Goal: Find specific page/section: Find specific page/section

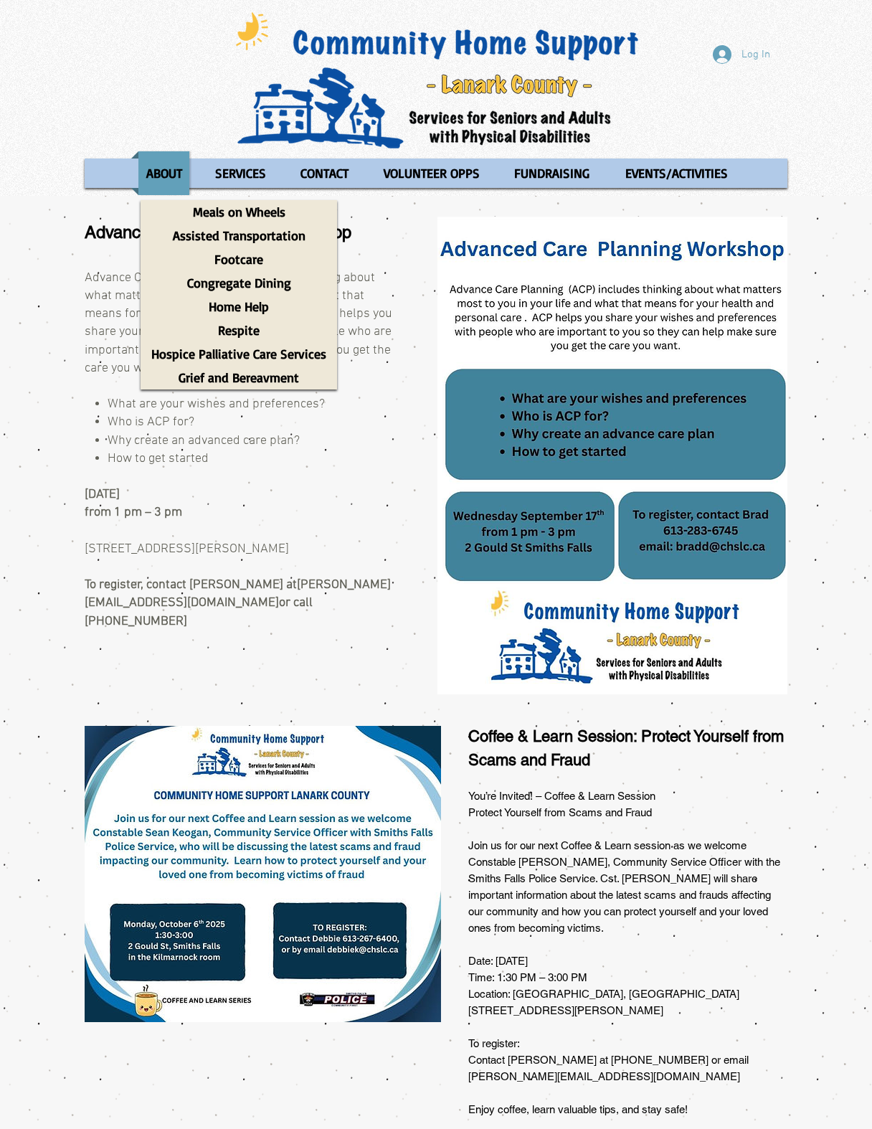
click at [255, 175] on p "SERVICES" at bounding box center [241, 173] width 64 height 44
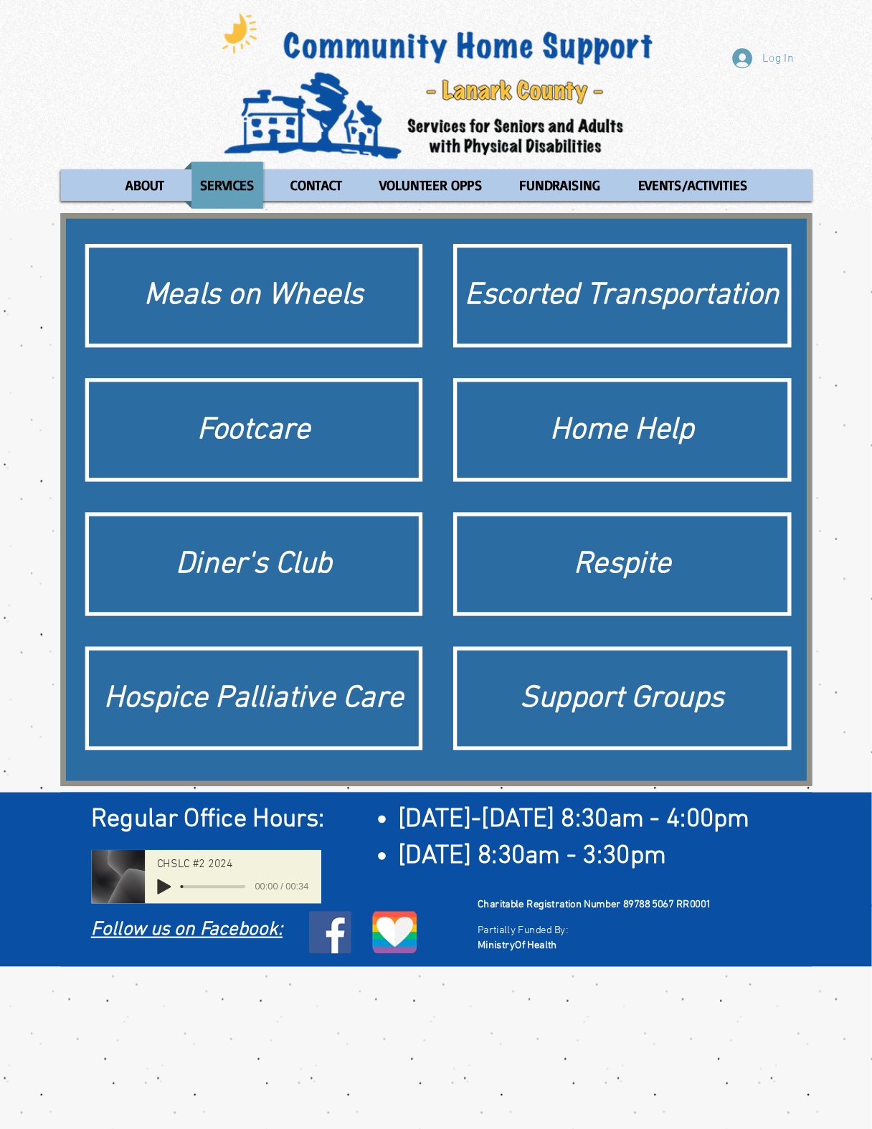
scroll to position [41, 0]
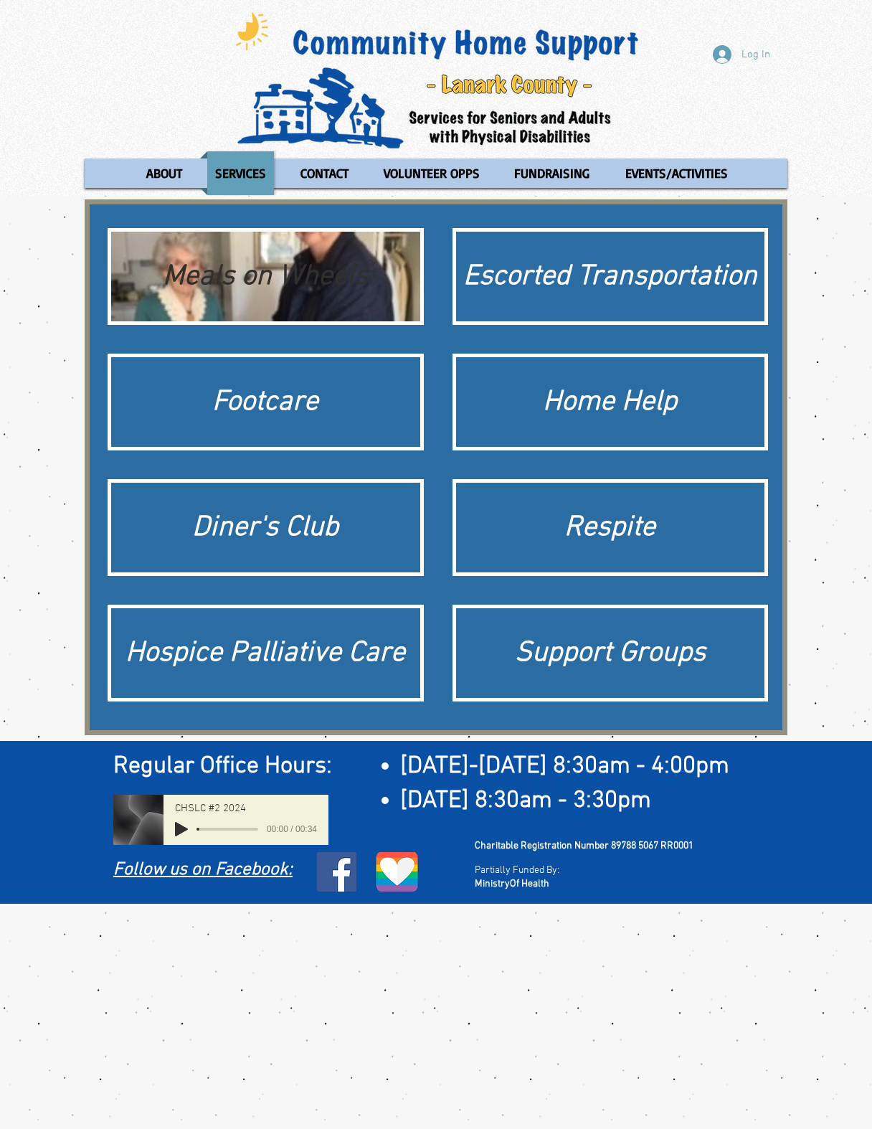
click at [294, 257] on div "Meals on Wheels" at bounding box center [265, 277] width 295 height 40
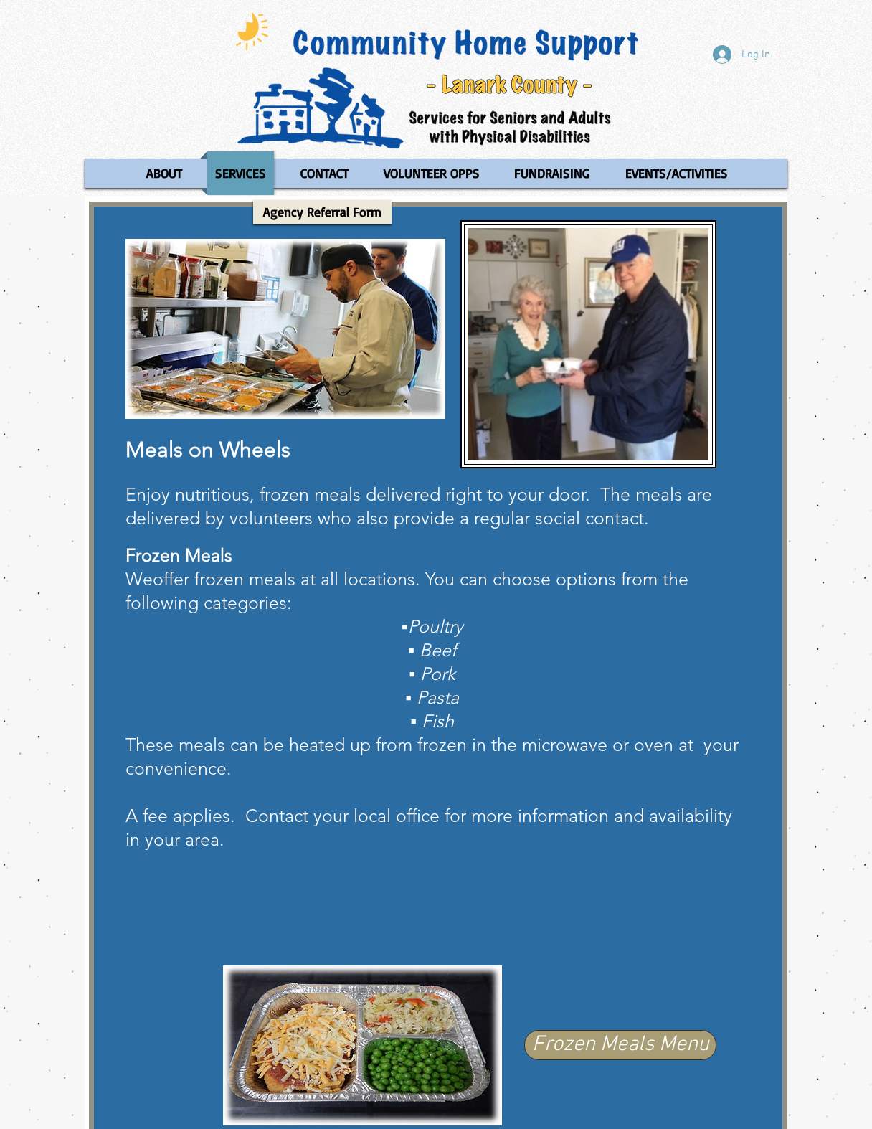
click at [330, 162] on p "CONTACT" at bounding box center [324, 173] width 61 height 44
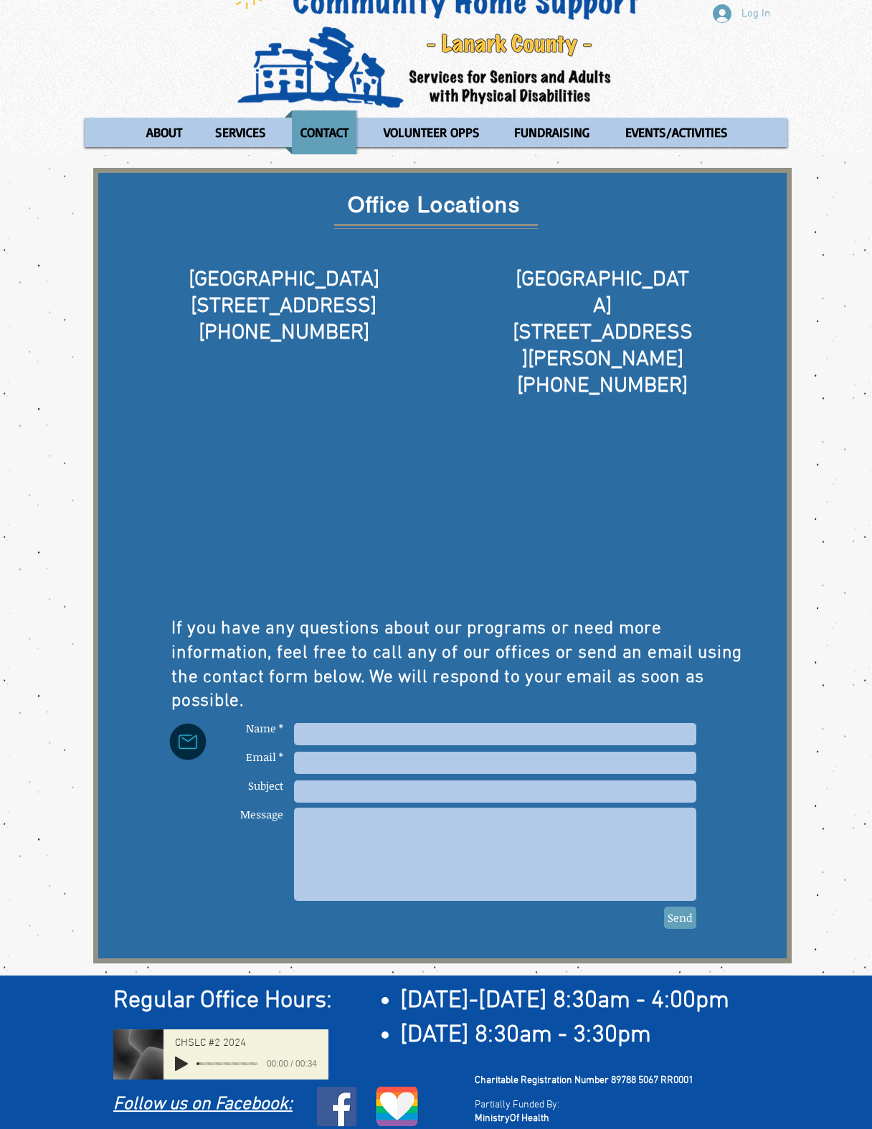
scroll to position [41, 0]
